Goal: Entertainment & Leisure: Browse casually

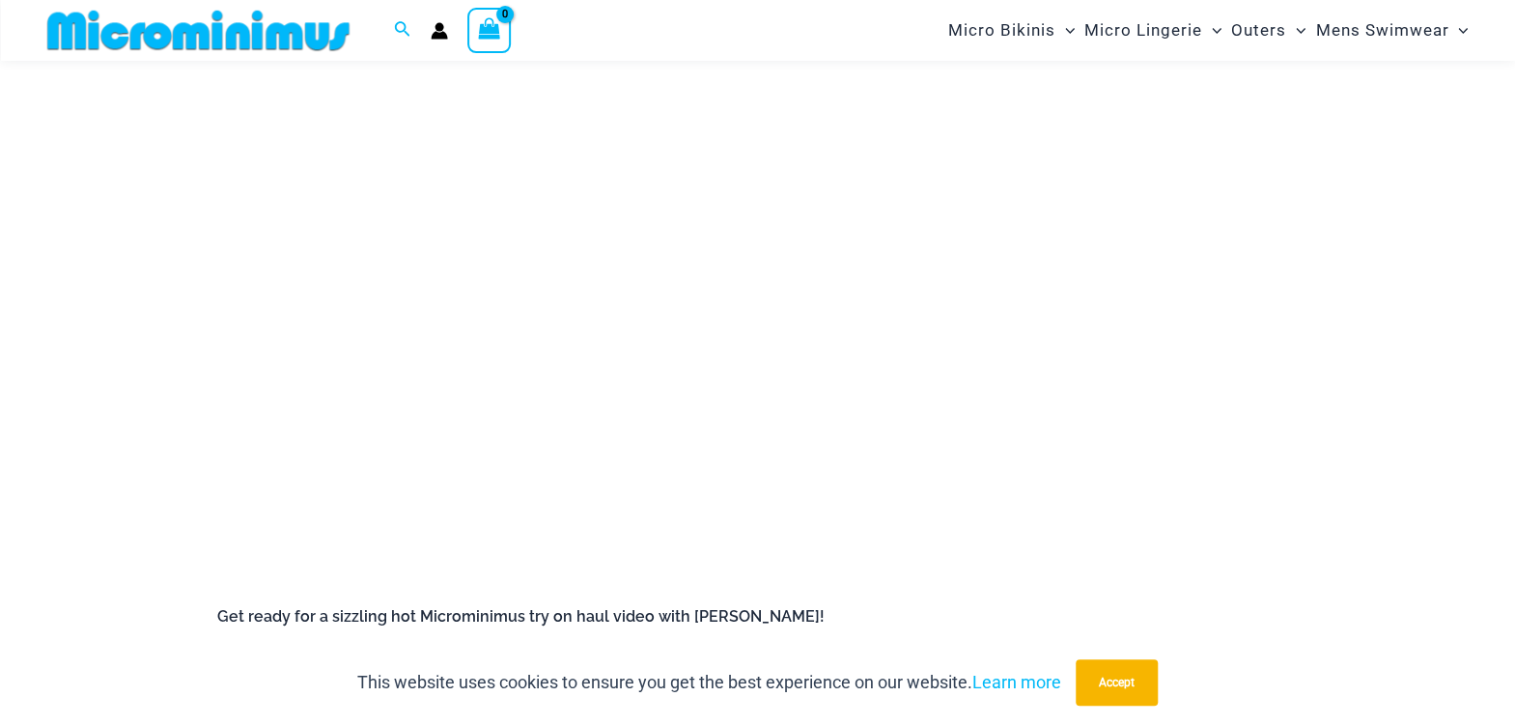
scroll to position [368, 0]
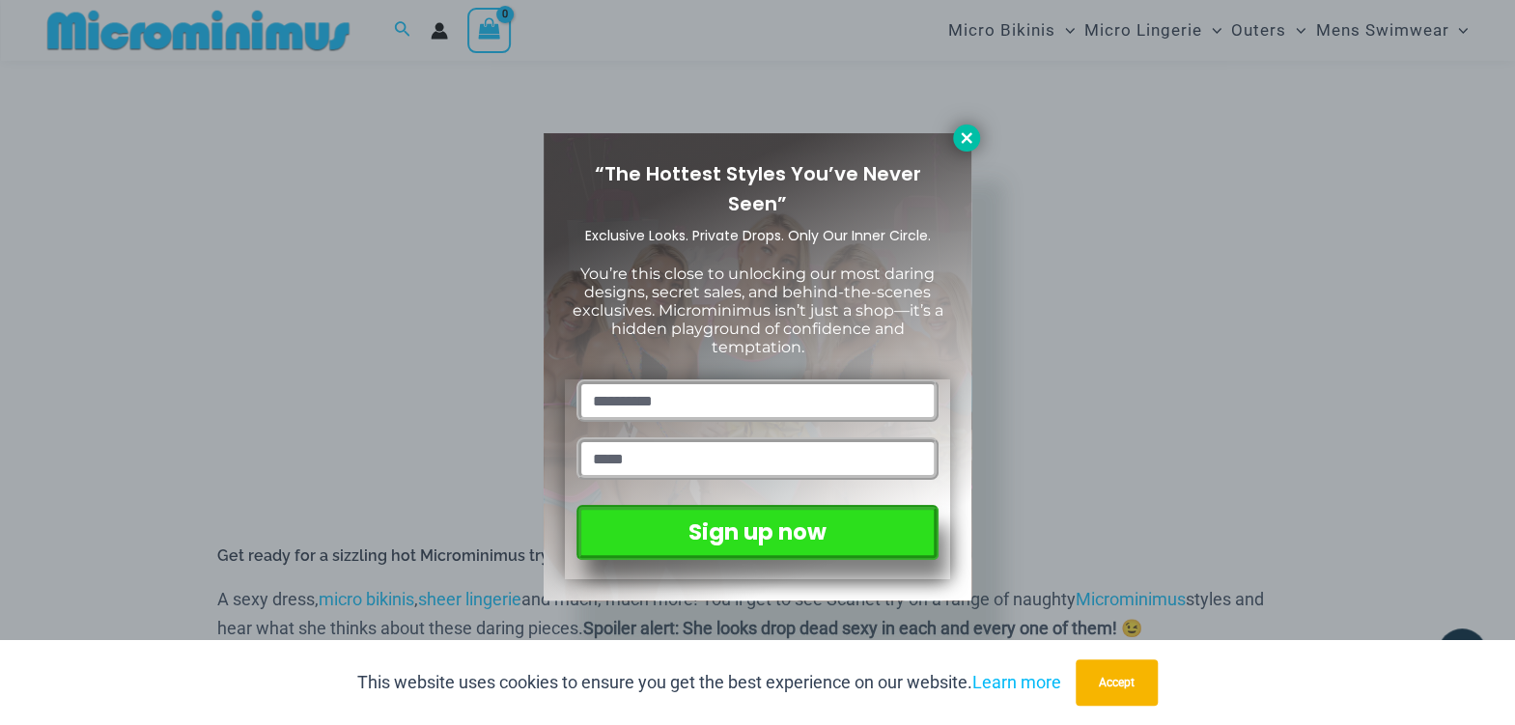
click at [970, 133] on icon at bounding box center [966, 137] width 11 height 11
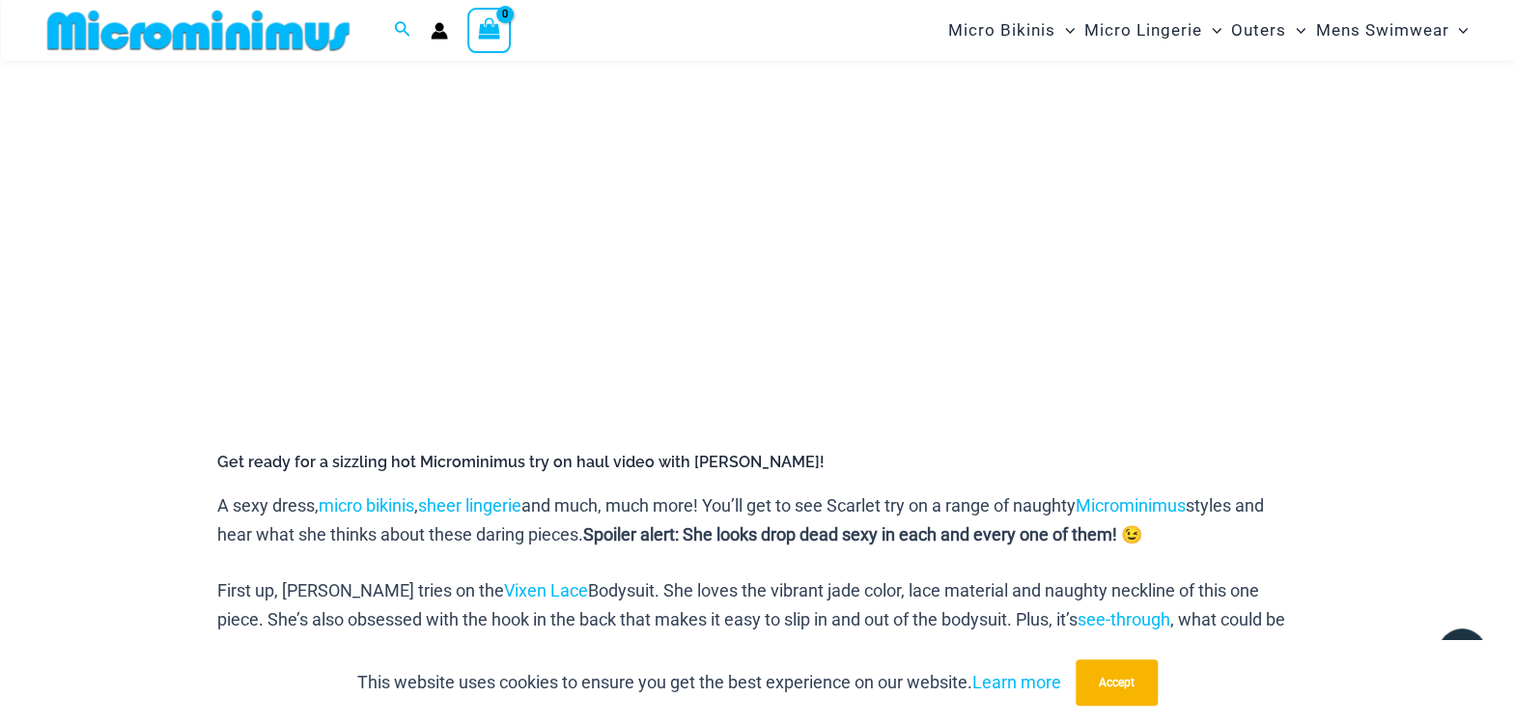
scroll to position [463, 0]
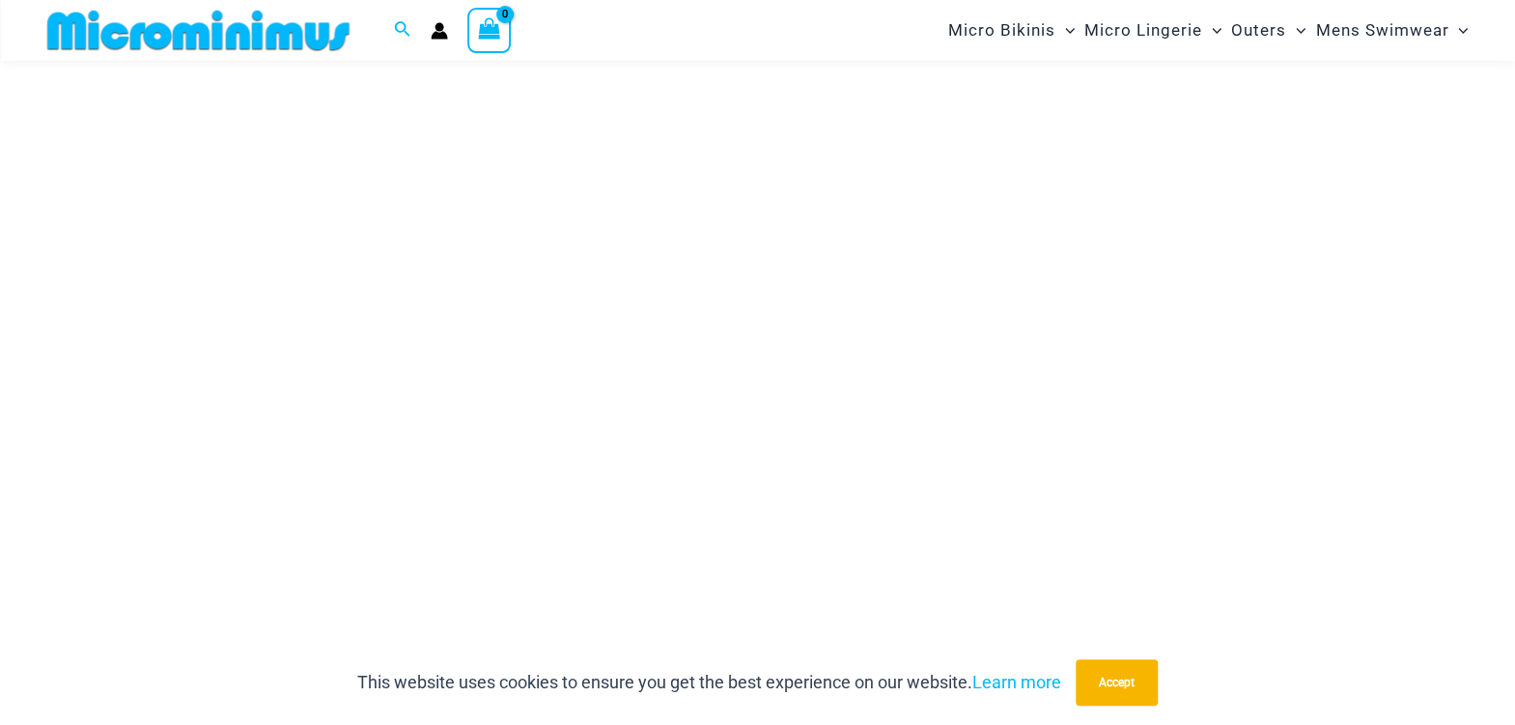
scroll to position [241, 0]
